Goal: Information Seeking & Learning: Check status

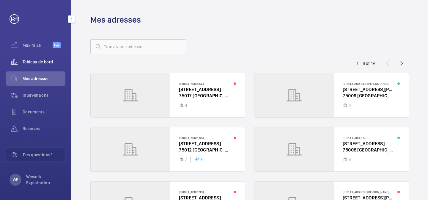
click at [42, 63] on span "Tableau de bord" at bounding box center [44, 62] width 43 height 6
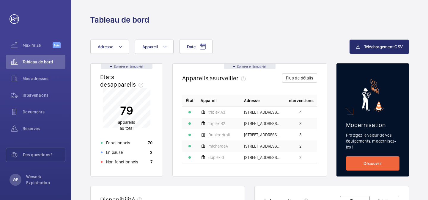
scroll to position [12, 0]
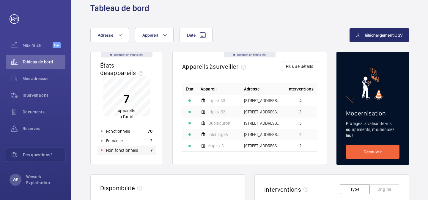
click at [134, 153] on div "Non fonctionnels 7" at bounding box center [126, 150] width 59 height 10
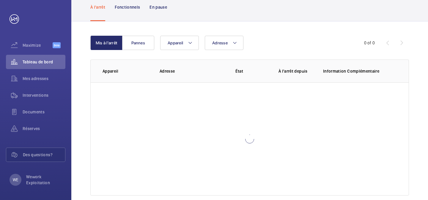
scroll to position [54, 0]
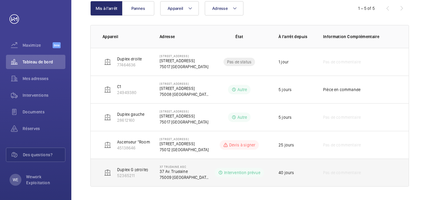
scroll to position [80, 0]
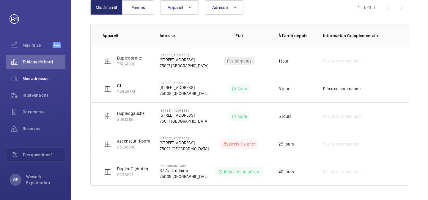
click at [37, 77] on span "Mes adresses" at bounding box center [44, 78] width 43 height 6
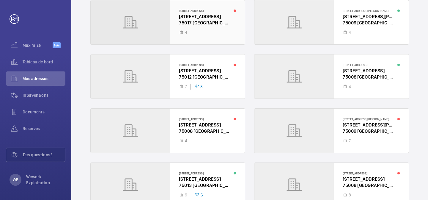
scroll to position [110, 0]
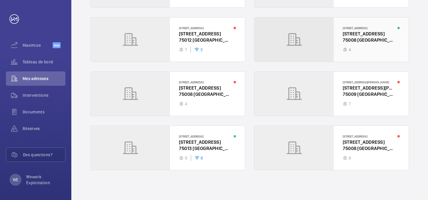
click at [283, 36] on div at bounding box center [331, 40] width 154 height 44
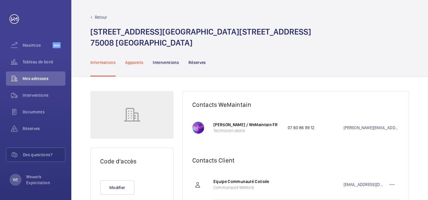
click at [137, 64] on p "Appareils" at bounding box center [134, 62] width 18 height 6
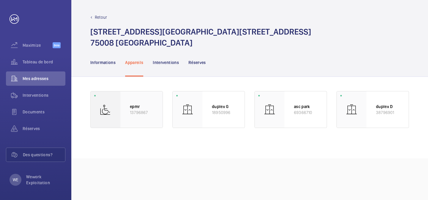
click at [120, 103] on div "epmr 13796867" at bounding box center [141, 109] width 42 height 36
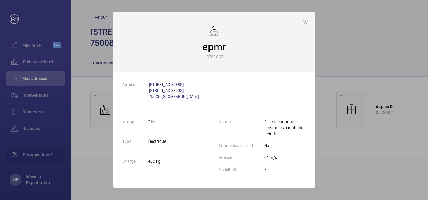
click at [96, 90] on div at bounding box center [214, 100] width 428 height 200
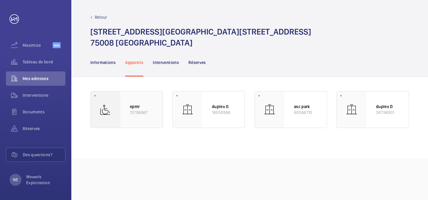
click at [132, 109] on p "epmr" at bounding box center [141, 106] width 23 height 6
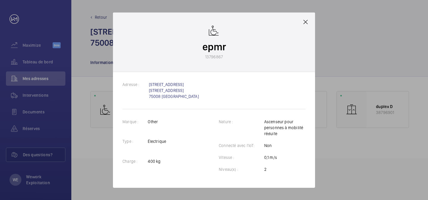
click at [98, 54] on div at bounding box center [214, 100] width 428 height 200
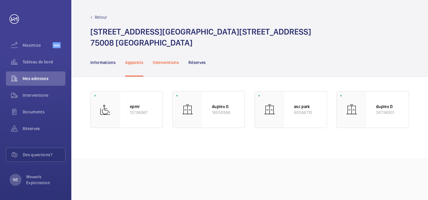
click at [175, 61] on p "Interventions" at bounding box center [166, 62] width 26 height 6
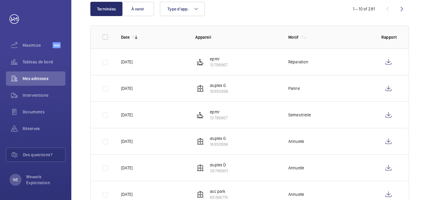
scroll to position [103, 0]
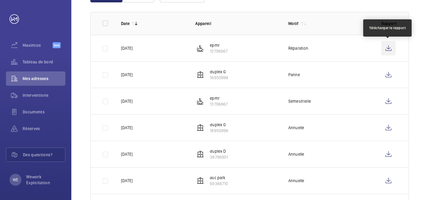
click at [388, 48] on wm-front-icon-button at bounding box center [388, 48] width 14 height 14
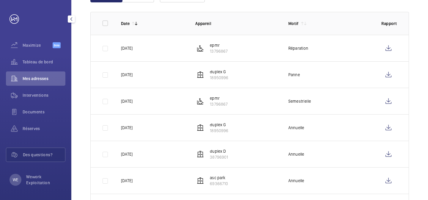
click at [37, 53] on div "Maximize Beta" at bounding box center [35, 46] width 59 height 17
click at [37, 60] on span "Tableau de bord" at bounding box center [44, 62] width 43 height 6
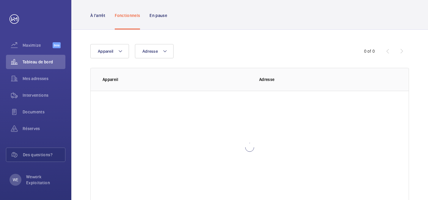
scroll to position [54, 0]
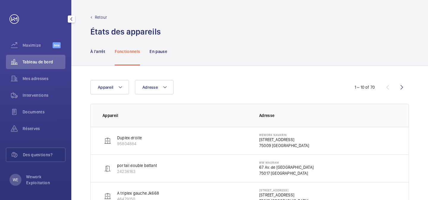
click at [37, 66] on div "Tableau de bord" at bounding box center [35, 62] width 59 height 14
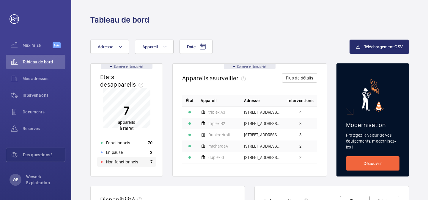
click at [131, 162] on p "Non fonctionnels" at bounding box center [122, 162] width 32 height 6
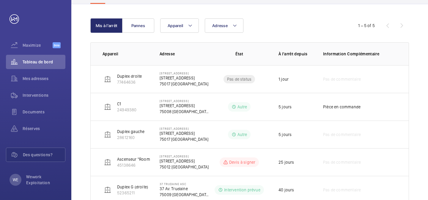
scroll to position [80, 0]
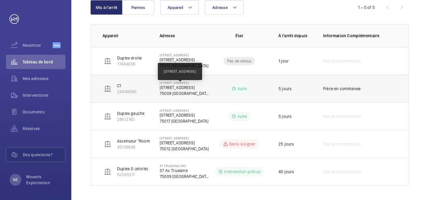
click at [193, 87] on p "[STREET_ADDRESS]" at bounding box center [184, 87] width 50 height 6
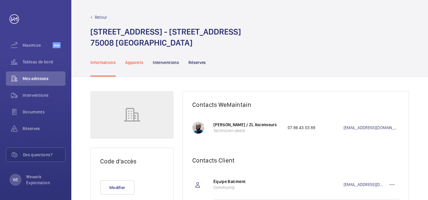
click at [134, 61] on p "Appareils" at bounding box center [134, 62] width 18 height 6
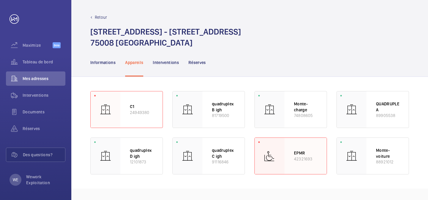
click at [284, 168] on div at bounding box center [269, 155] width 30 height 36
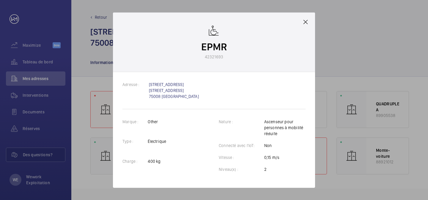
click at [107, 107] on div at bounding box center [214, 100] width 428 height 200
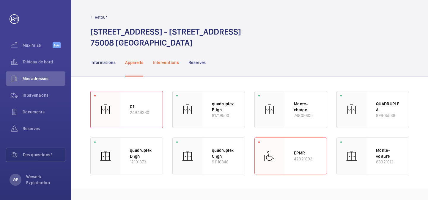
click at [167, 63] on p "Interventions" at bounding box center [166, 62] width 26 height 6
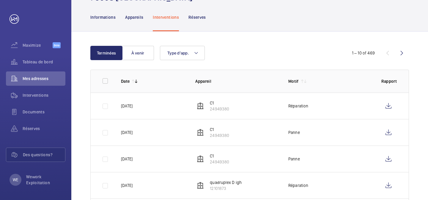
scroll to position [49, 0]
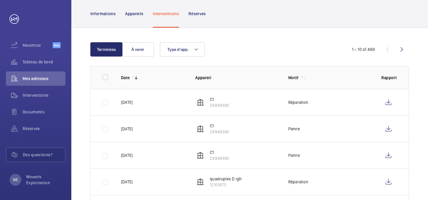
drag, startPoint x: 235, startPoint y: 110, endPoint x: 207, endPoint y: 96, distance: 31.3
click at [207, 96] on td "C1 24949380" at bounding box center [232, 102] width 93 height 26
copy div "C1 24949380"
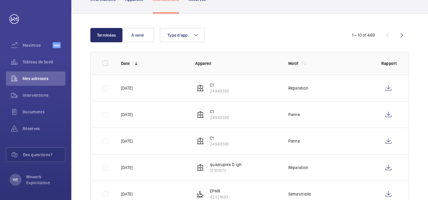
scroll to position [65, 0]
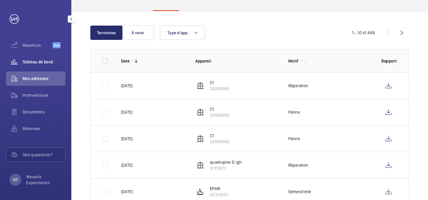
click at [34, 58] on div "Tableau de bord" at bounding box center [35, 62] width 59 height 14
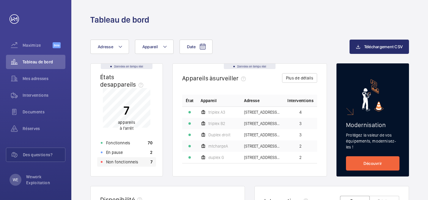
click at [129, 160] on p "Non fonctionnels" at bounding box center [122, 162] width 32 height 6
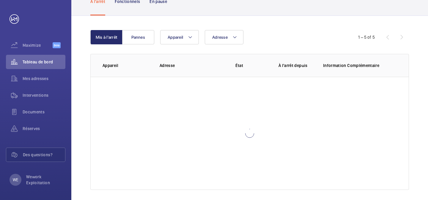
scroll to position [54, 0]
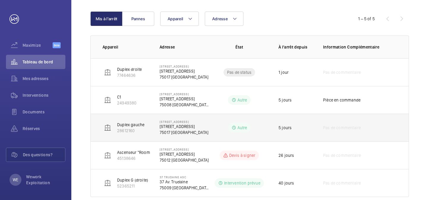
scroll to position [80, 0]
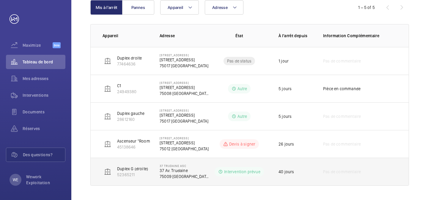
drag, startPoint x: 193, startPoint y: 173, endPoint x: 114, endPoint y: 166, distance: 79.2
click at [0, 0] on tr "Duplex G (droite) 52365211 37 Trudaine Asc 37 Av. Trudaine 75009 PARIS Interven…" at bounding box center [0, 0] width 0 height 0
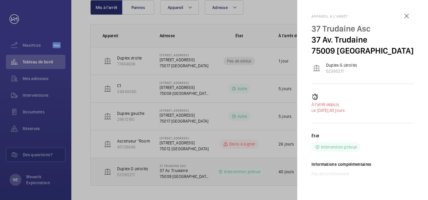
copy tr "Duplex G (droite) 52365211 37 Trudaine Asc 37 Av. Trudaine"
click at [214, 55] on div at bounding box center [214, 100] width 428 height 200
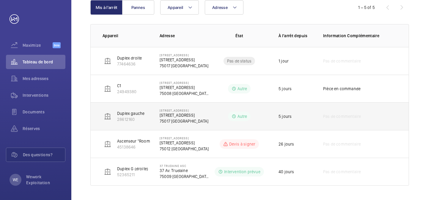
click at [155, 127] on td "[STREET_ADDRESS][GEOGRAPHIC_DATA][STREET_ADDRESS]" at bounding box center [179, 116] width 59 height 28
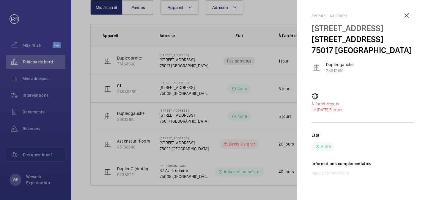
scroll to position [0, 0]
